Goal: Communication & Community: Share content

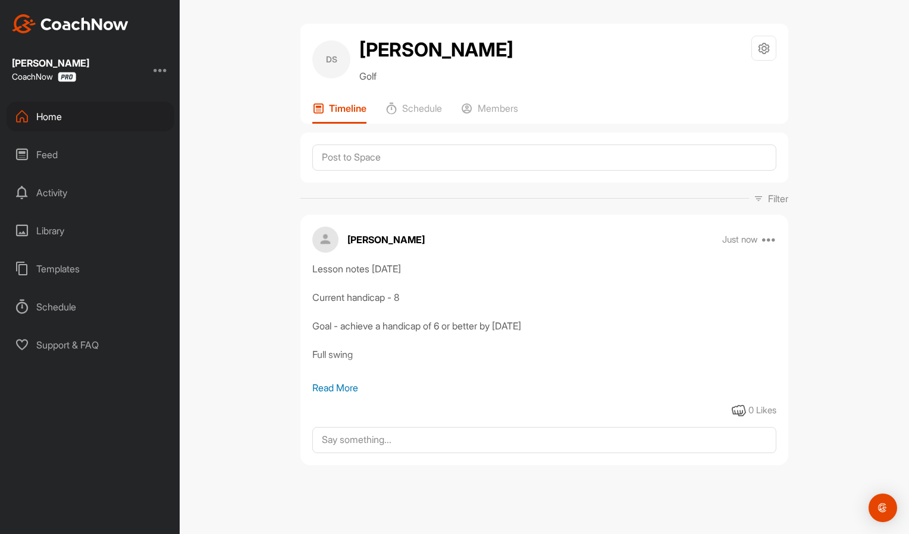
click at [104, 116] on div "Home" at bounding box center [91, 117] width 168 height 30
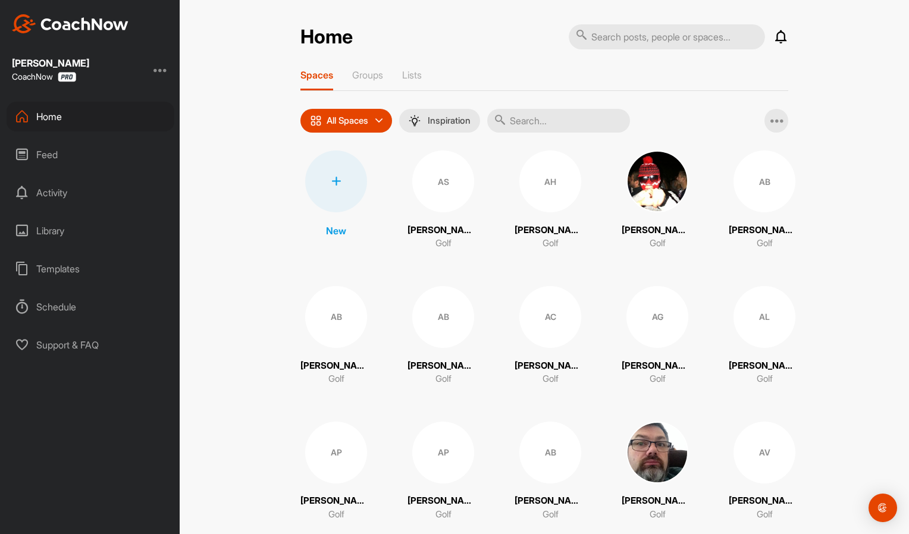
click at [545, 117] on input "text" at bounding box center [558, 121] width 143 height 24
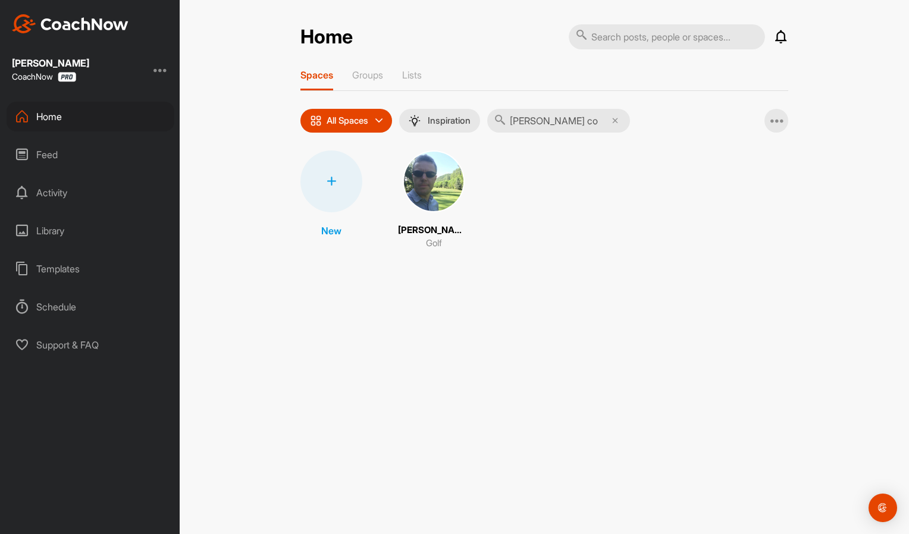
type input "[PERSON_NAME] co"
click at [439, 191] on img at bounding box center [434, 182] width 62 height 62
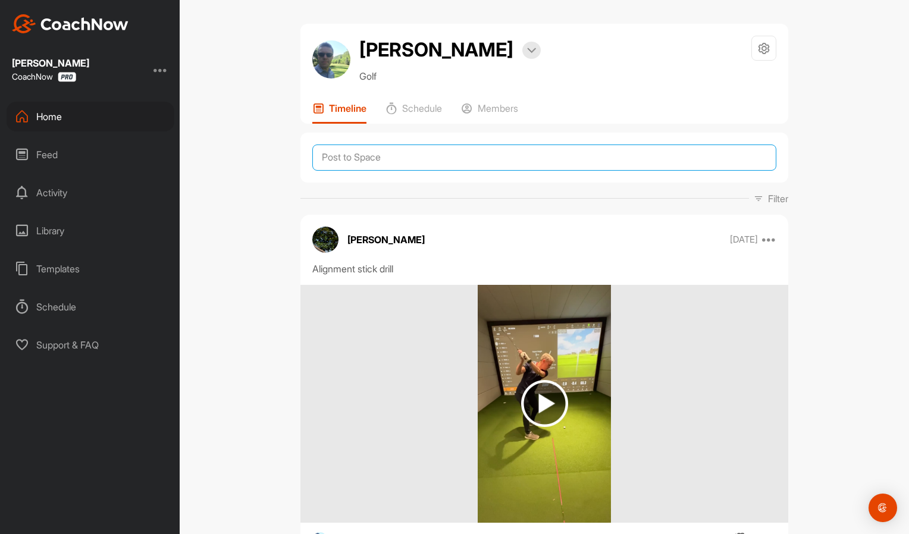
click at [417, 160] on textarea at bounding box center [544, 158] width 464 height 26
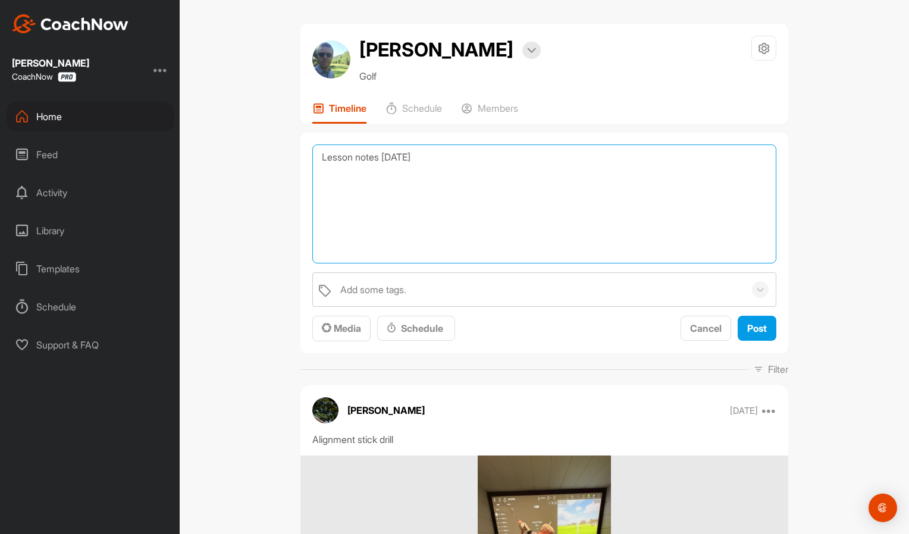
paste textarea "Full swing Set Up - right hand sits slightly 'under' the grip to help improve r…"
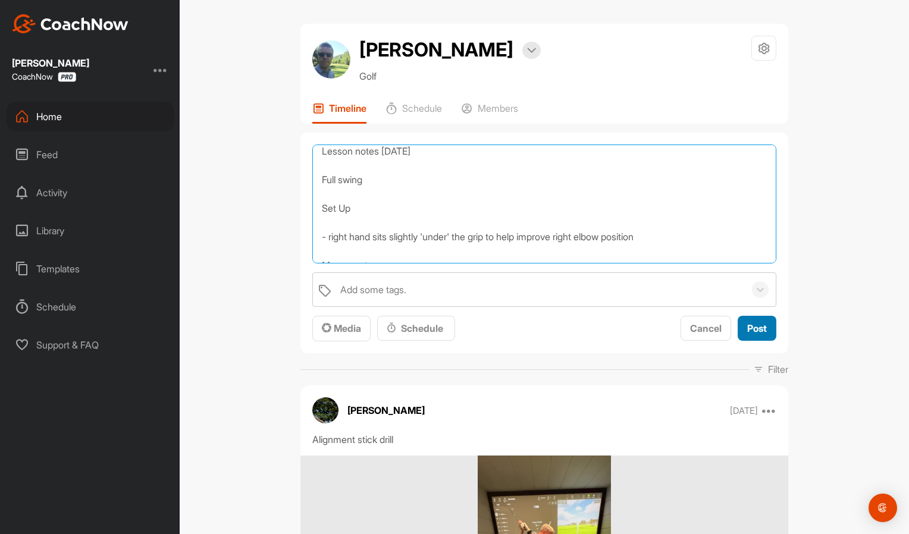
type textarea "Lesson notes [DATE] Full swing Set Up - right hand sits slightly 'under' the gr…"
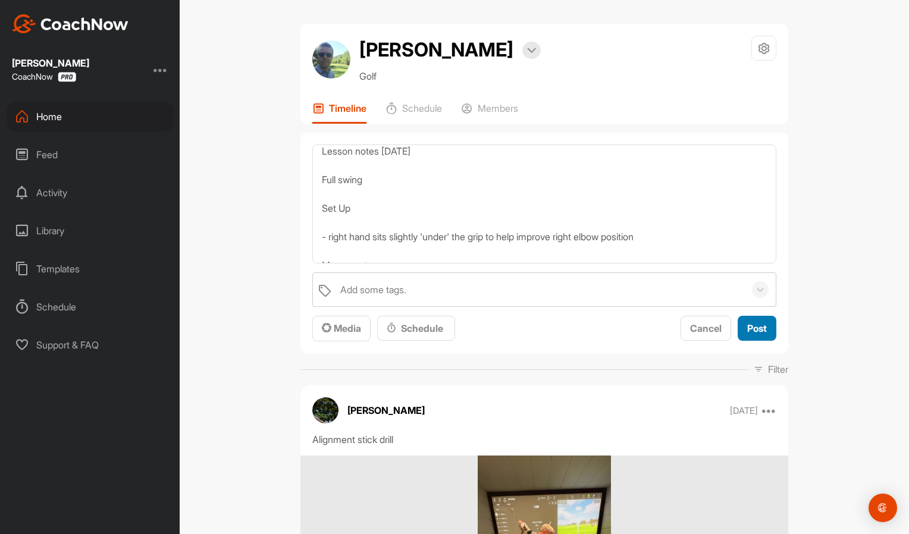
click at [738, 330] on button "Post" at bounding box center [757, 329] width 39 height 26
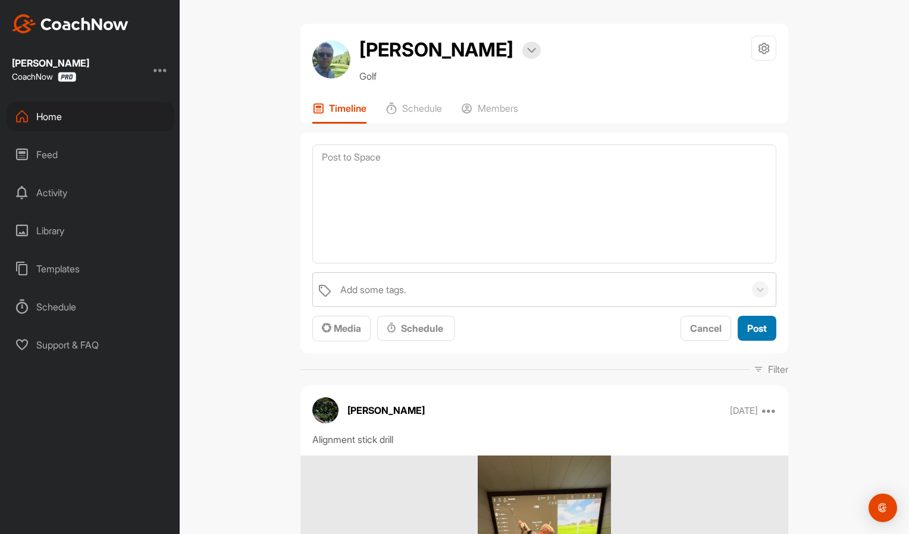
scroll to position [0, 0]
